Goal: Find specific page/section: Find specific page/section

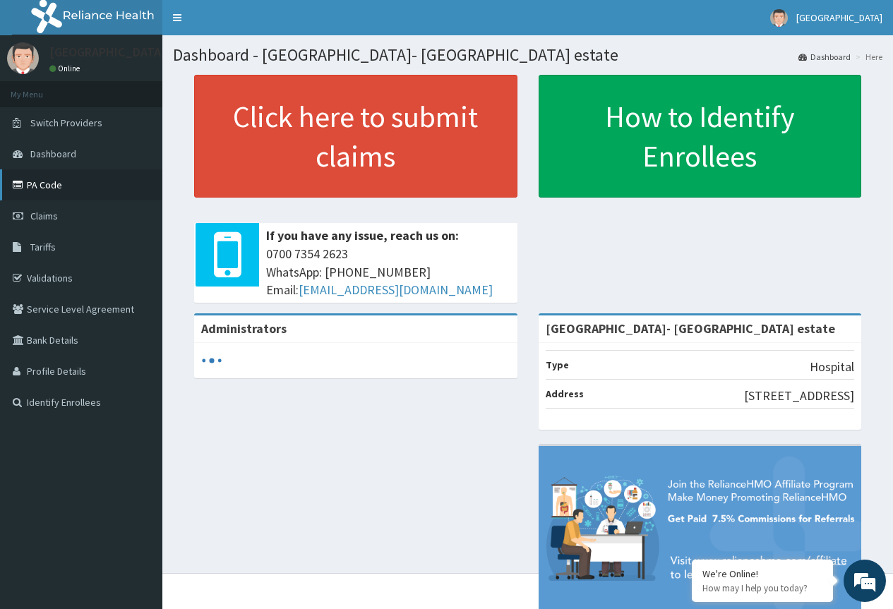
click at [42, 184] on link "PA Code" at bounding box center [81, 184] width 162 height 31
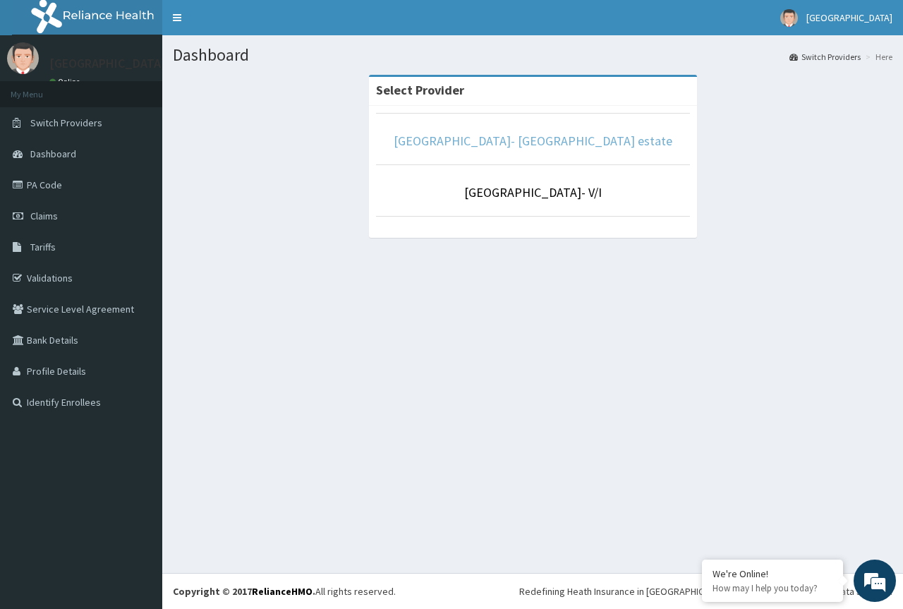
click at [539, 142] on link "[GEOGRAPHIC_DATA]- [GEOGRAPHIC_DATA] estate" at bounding box center [533, 141] width 279 height 16
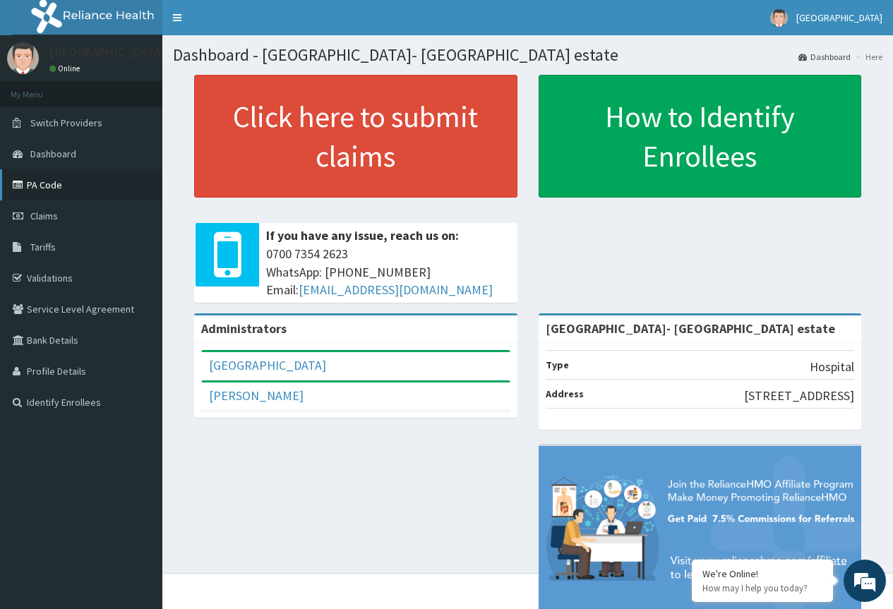
click at [49, 183] on link "PA Code" at bounding box center [81, 184] width 162 height 31
